Goal: Use online tool/utility: Utilize a website feature to perform a specific function

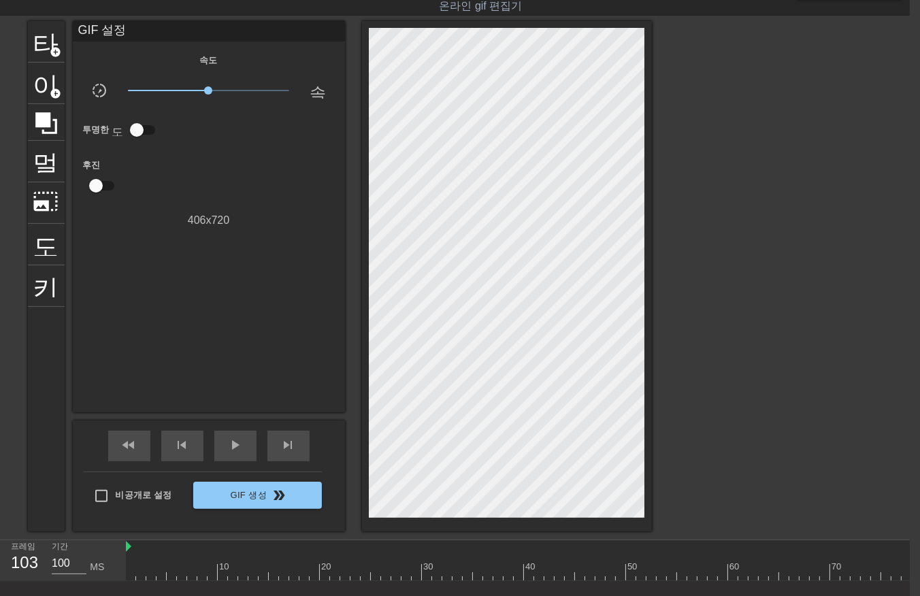
scroll to position [0, 270]
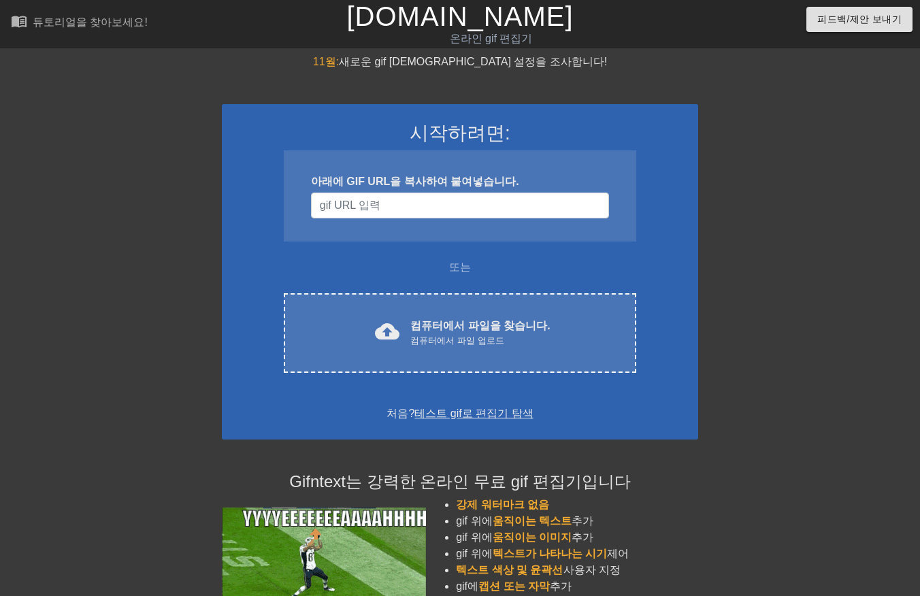
scroll to position [33, 10]
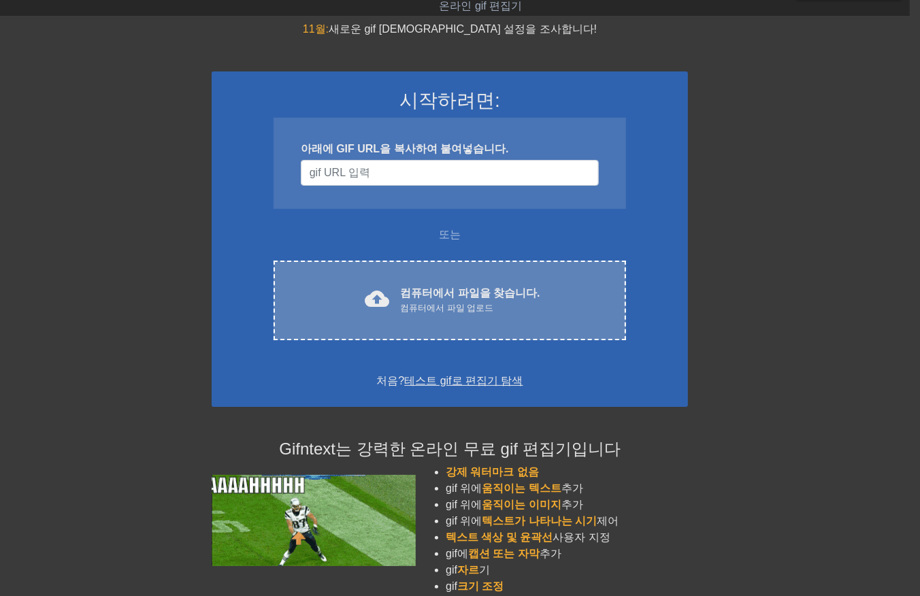
click at [418, 278] on div "cloud_upload 컴퓨터에서 파일을 찾습니다. 컴퓨터에서 파일 업로드 Choose files" at bounding box center [449, 301] width 352 height 80
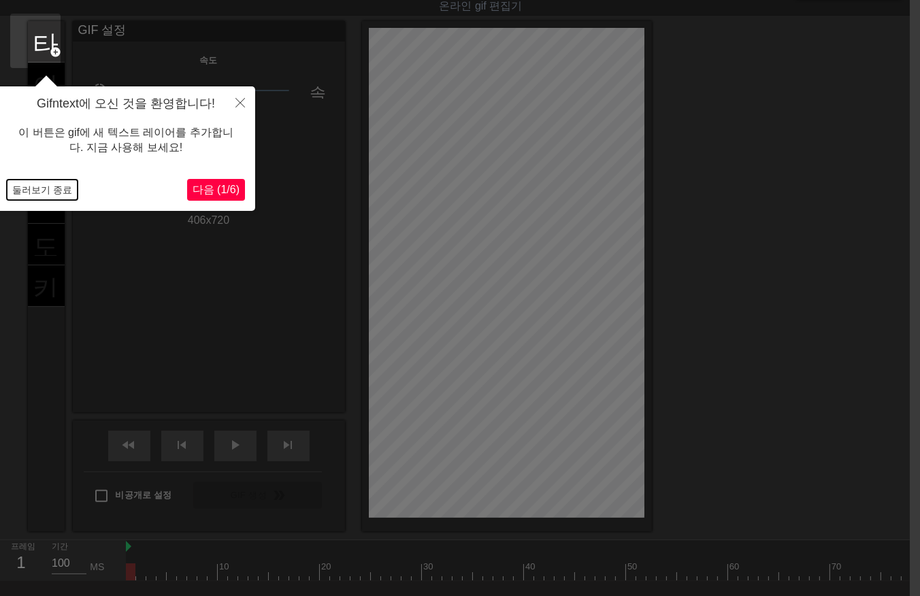
click at [45, 191] on button "둘러보기 종료" at bounding box center [42, 190] width 71 height 20
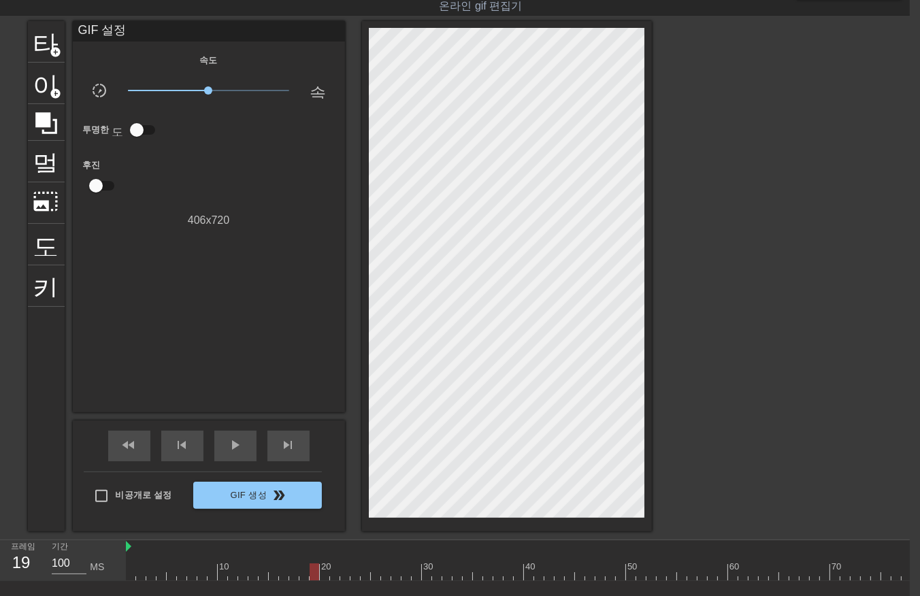
drag, startPoint x: 315, startPoint y: 576, endPoint x: 323, endPoint y: 570, distance: 10.2
click at [320, 574] on div at bounding box center [646, 571] width 1041 height 17
drag, startPoint x: 333, startPoint y: 571, endPoint x: 361, endPoint y: 563, distance: 28.4
click at [350, 566] on div at bounding box center [646, 571] width 1041 height 17
drag, startPoint x: 508, startPoint y: 562, endPoint x: 536, endPoint y: 572, distance: 29.7
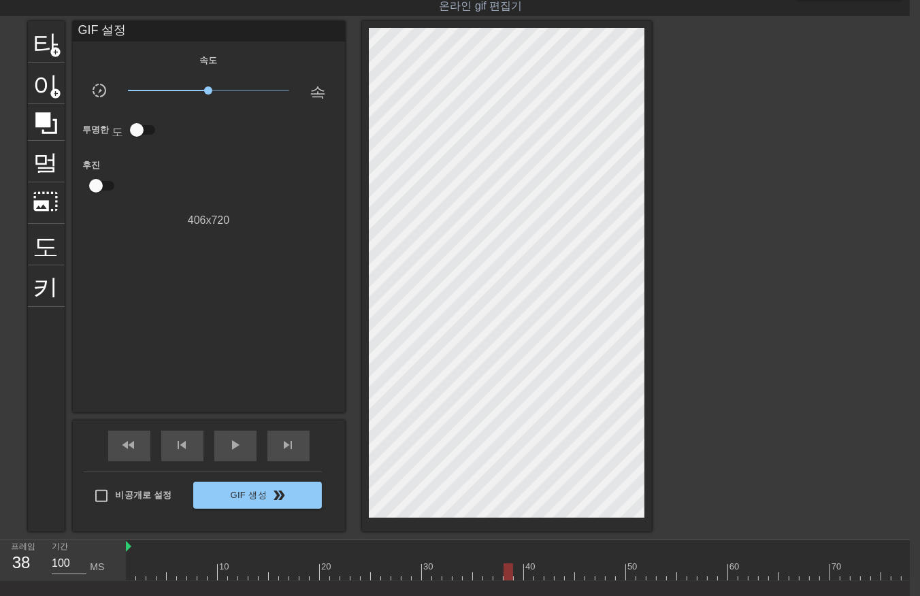
click at [509, 563] on div at bounding box center [646, 571] width 1041 height 17
drag, startPoint x: 540, startPoint y: 573, endPoint x: 563, endPoint y: 567, distance: 24.4
click at [543, 573] on div at bounding box center [646, 571] width 1041 height 17
drag, startPoint x: 575, startPoint y: 575, endPoint x: 641, endPoint y: 566, distance: 66.6
click at [618, 571] on div at bounding box center [646, 571] width 1041 height 17
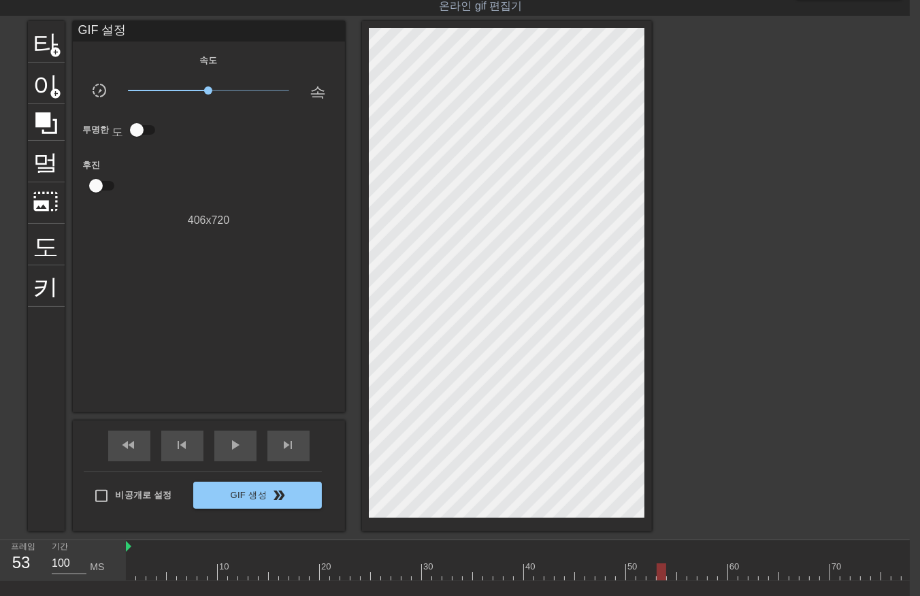
drag, startPoint x: 659, startPoint y: 565, endPoint x: 739, endPoint y: 556, distance: 80.8
click at [720, 560] on div "10 20 30 40 50 60 70 80 90 100" at bounding box center [646, 560] width 1041 height 40
click at [739, 556] on div at bounding box center [743, 562] width 10 height 17
drag, startPoint x: 480, startPoint y: 570, endPoint x: 801, endPoint y: 497, distance: 329.3
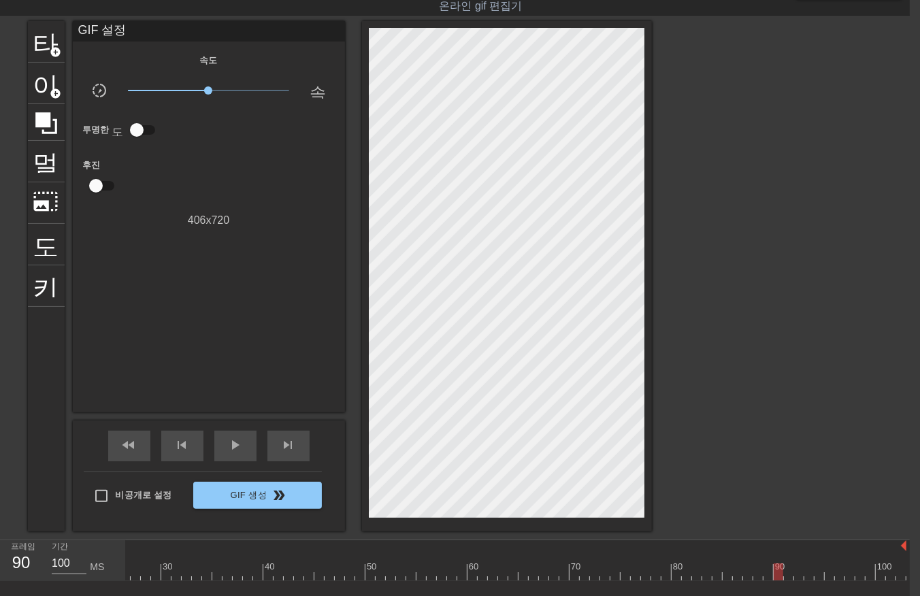
click at [800, 501] on div "menu_book 튜토리얼을 찾아보세요! [DOMAIN_NAME] 온라인 gif 편집기 피드백/제안 보내기 타이틀 add_circle 이미지 …" at bounding box center [450, 321] width 920 height 708
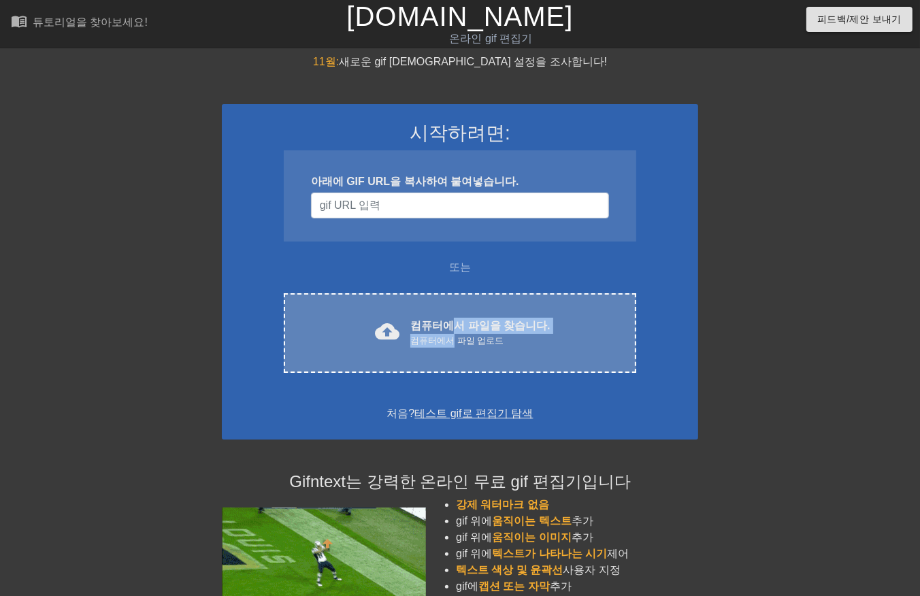
click at [456, 333] on div "컴퓨터에서 파일을 찾습니다. 컴퓨터에서 파일 업로드" at bounding box center [479, 333] width 139 height 30
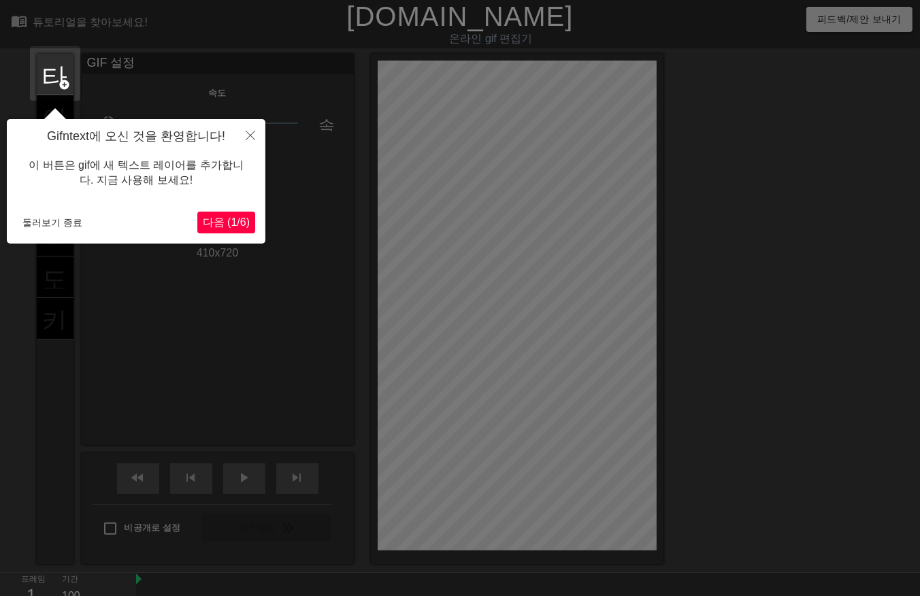
scroll to position [33, 0]
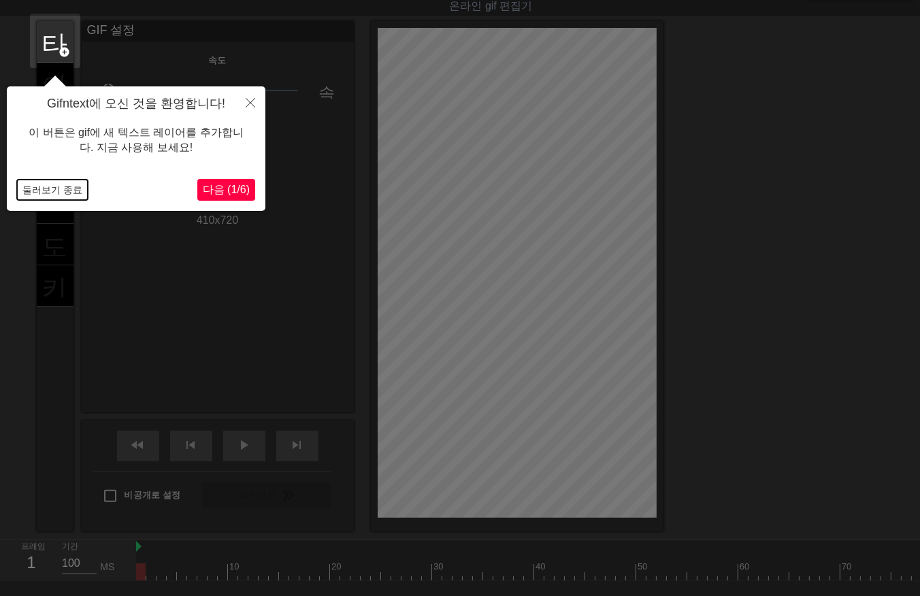
click at [50, 184] on button "둘러보기 종료" at bounding box center [52, 190] width 71 height 20
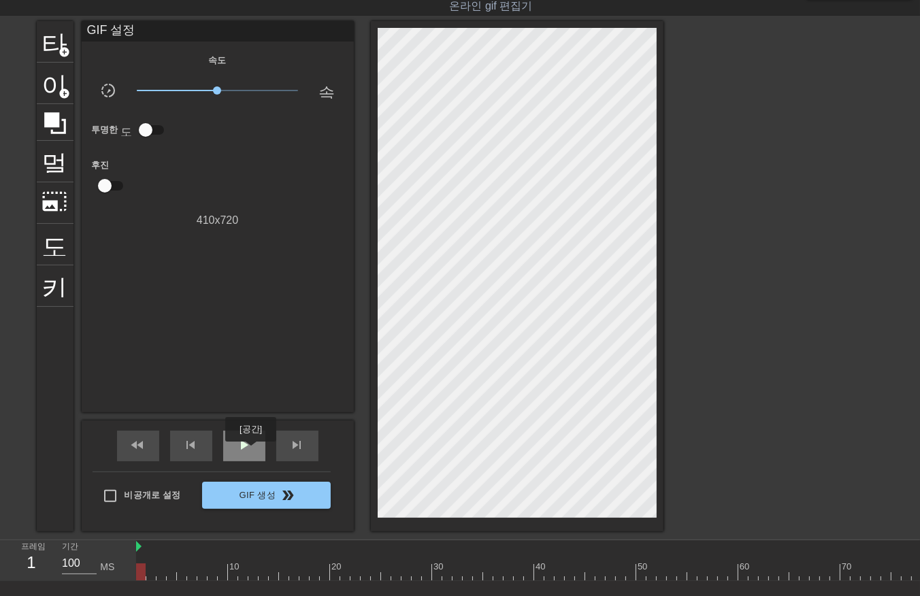
click at [250, 451] on span "play_arrow" at bounding box center [244, 445] width 16 height 16
click at [232, 447] on div "일시 중지" at bounding box center [244, 446] width 42 height 31
click at [145, 571] on div at bounding box center [865, 571] width 1459 height 17
click at [240, 441] on span "play_arrow" at bounding box center [244, 445] width 16 height 16
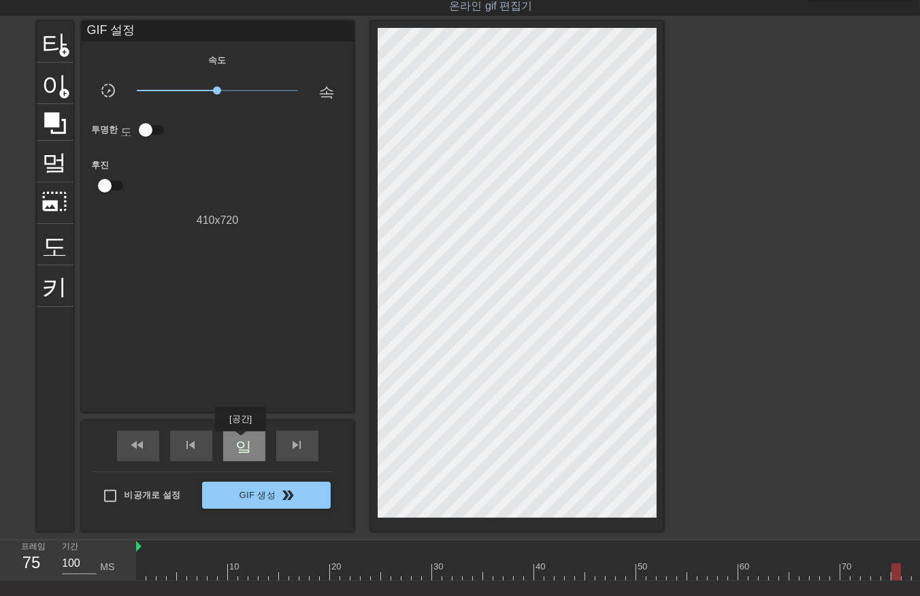
click at [240, 441] on span "일시 중지" at bounding box center [244, 445] width 16 height 16
click at [240, 441] on span "play_arrow" at bounding box center [244, 445] width 16 height 16
click at [137, 569] on div at bounding box center [865, 571] width 1459 height 17
click at [138, 571] on div at bounding box center [141, 571] width 10 height 17
drag, startPoint x: 140, startPoint y: 576, endPoint x: 818, endPoint y: 535, distance: 678.8
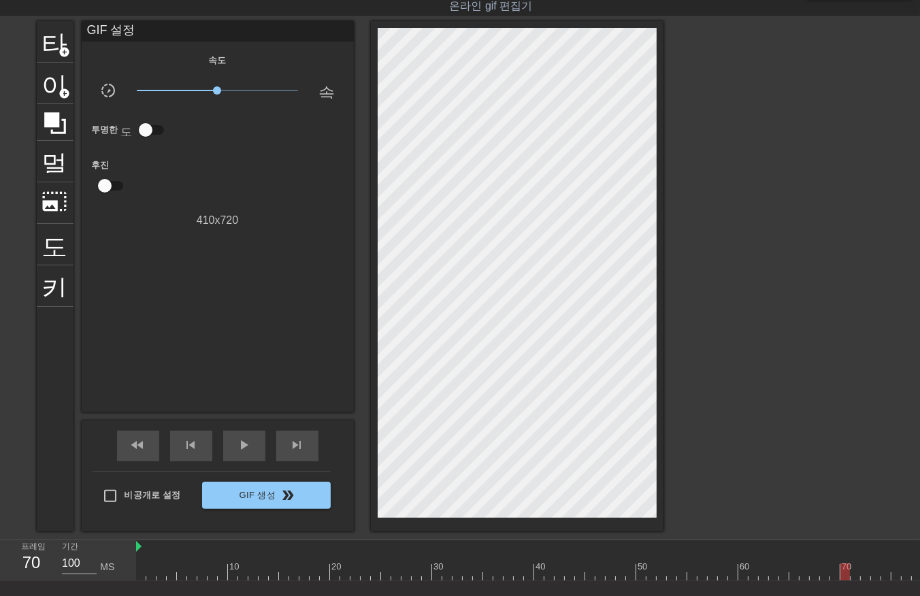
click at [831, 549] on div "10 20 30 40 50 60 70 80 90 100 110 120 130 140" at bounding box center [865, 560] width 1459 height 40
